Goal: Find specific page/section: Find specific page/section

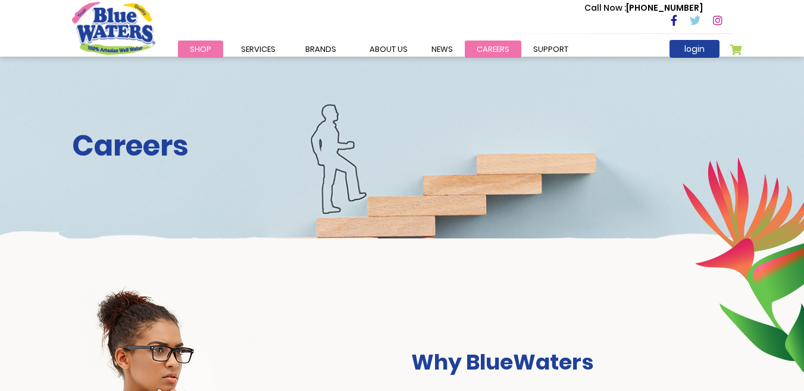
click at [489, 51] on link "careers" at bounding box center [493, 48] width 57 height 17
click at [495, 46] on link "careers" at bounding box center [493, 48] width 57 height 17
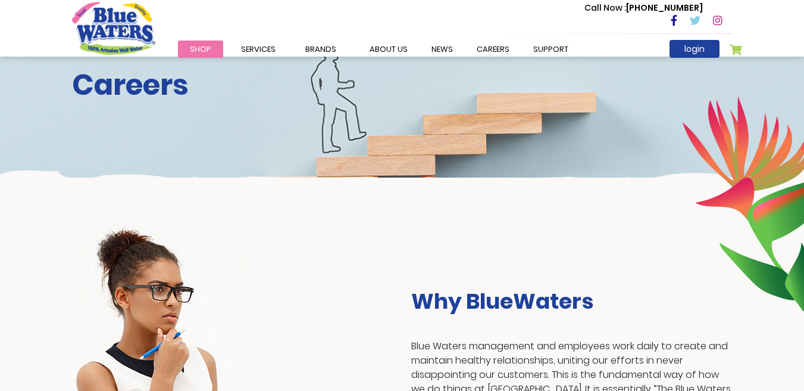
scroll to position [58, 0]
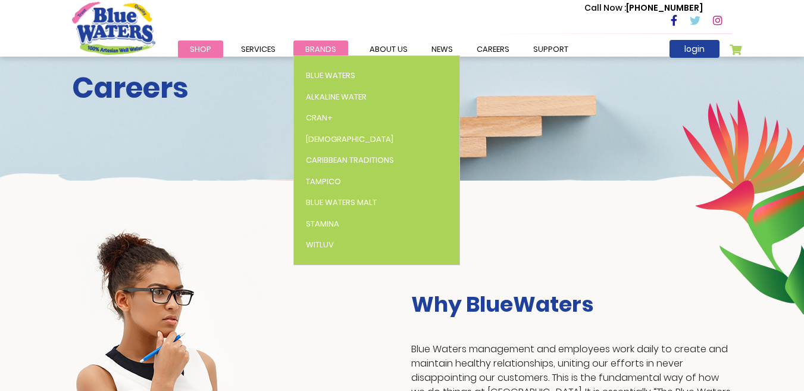
click at [318, 45] on span "Brands" at bounding box center [320, 48] width 31 height 11
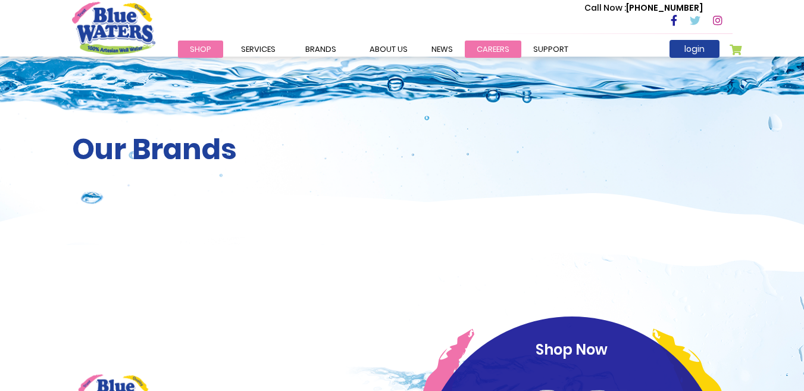
click at [498, 51] on link "careers" at bounding box center [493, 48] width 57 height 17
